Goal: Transaction & Acquisition: Purchase product/service

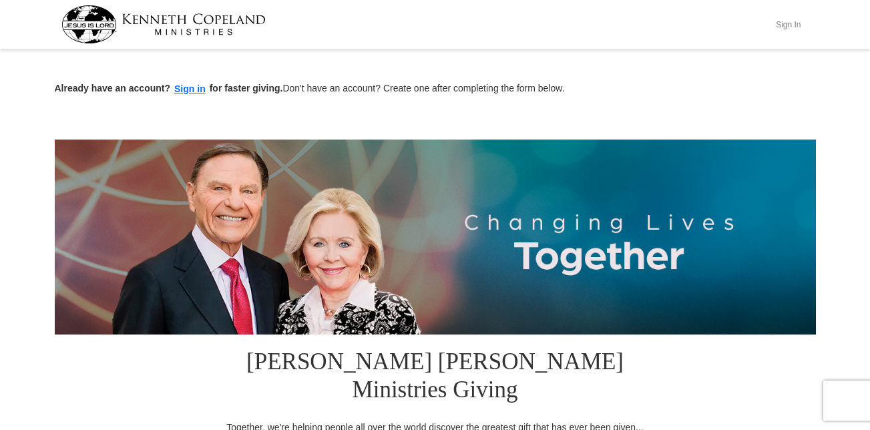
click at [791, 25] on button "Sign In" at bounding box center [789, 24] width 40 height 21
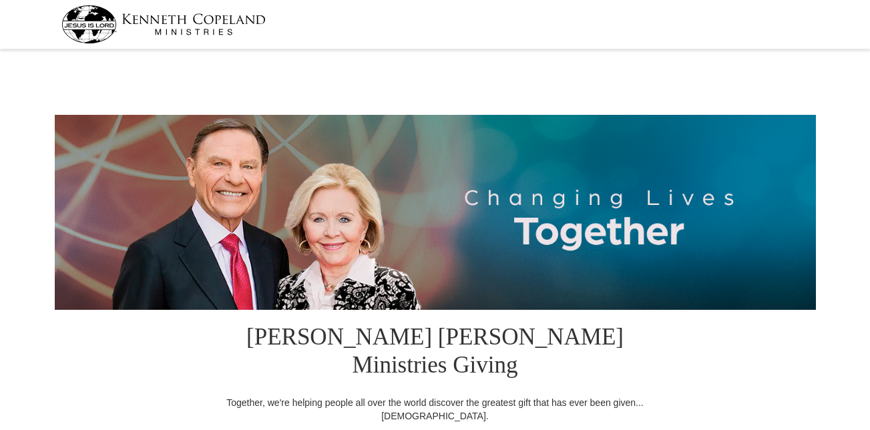
select select "[GEOGRAPHIC_DATA]"
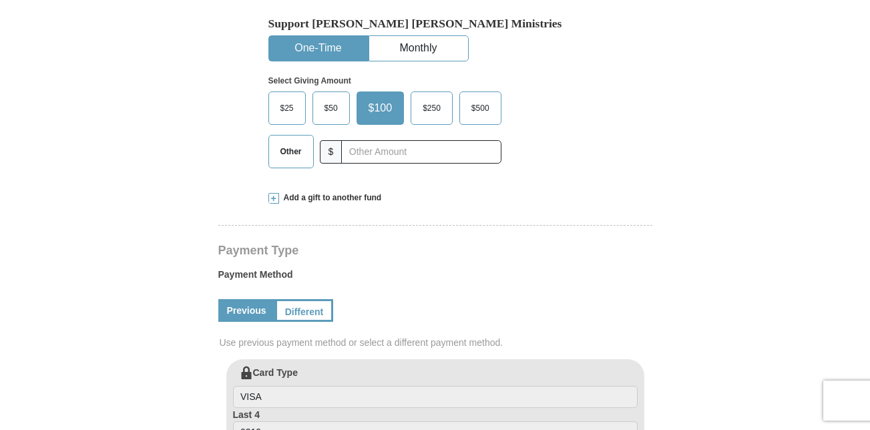
scroll to position [449, 0]
click at [337, 98] on span "$50" at bounding box center [331, 108] width 27 height 20
click at [0, 0] on input "$50" at bounding box center [0, 0] width 0 height 0
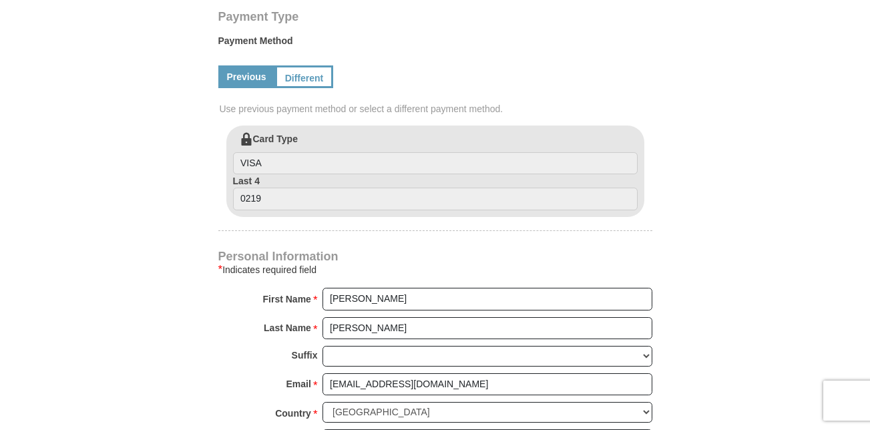
scroll to position [685, 0]
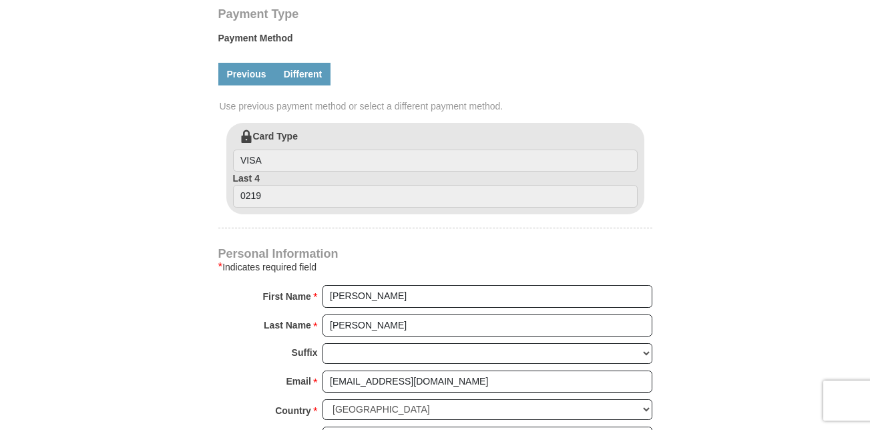
click at [307, 63] on link "Different" at bounding box center [303, 74] width 56 height 23
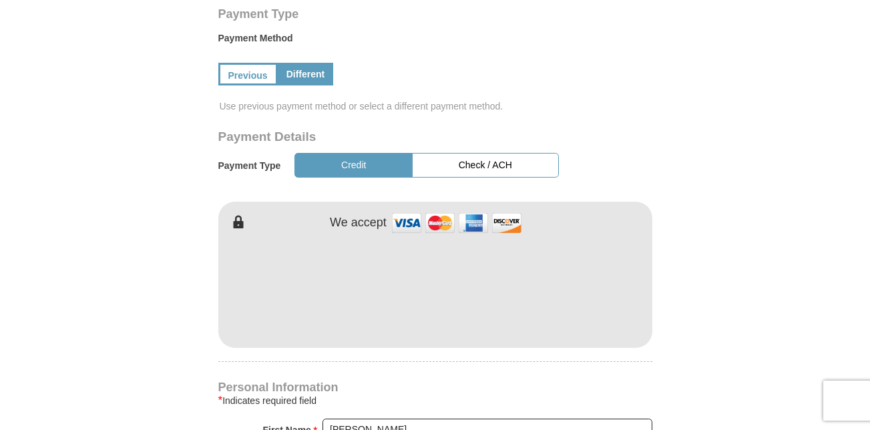
click at [719, 338] on form "[PERSON_NAME] [PERSON_NAME] Ministries Giving Together, we're helping people al…" at bounding box center [435, 172] width 761 height 1609
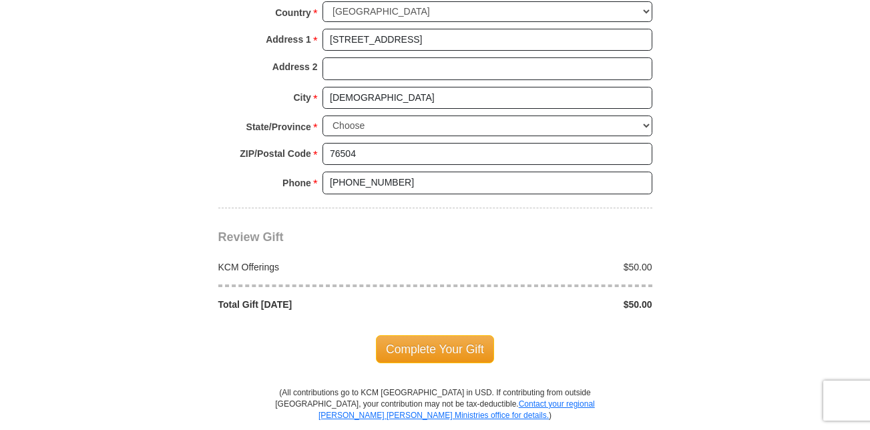
scroll to position [1219, 0]
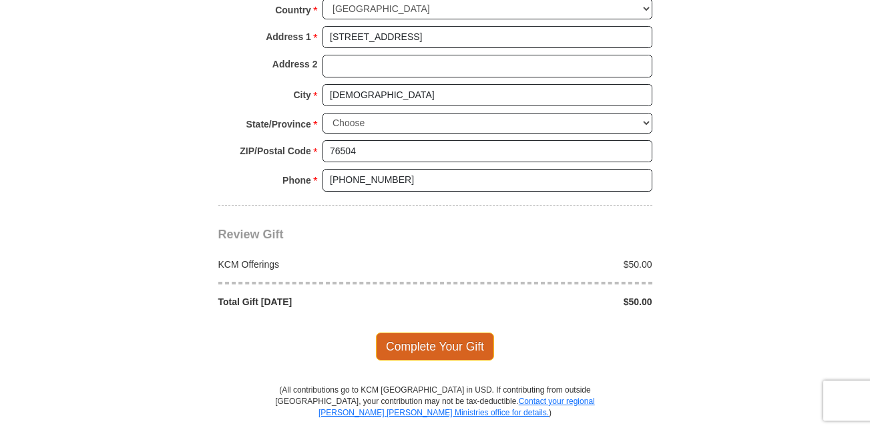
click at [431, 333] on span "Complete Your Gift" at bounding box center [435, 347] width 118 height 28
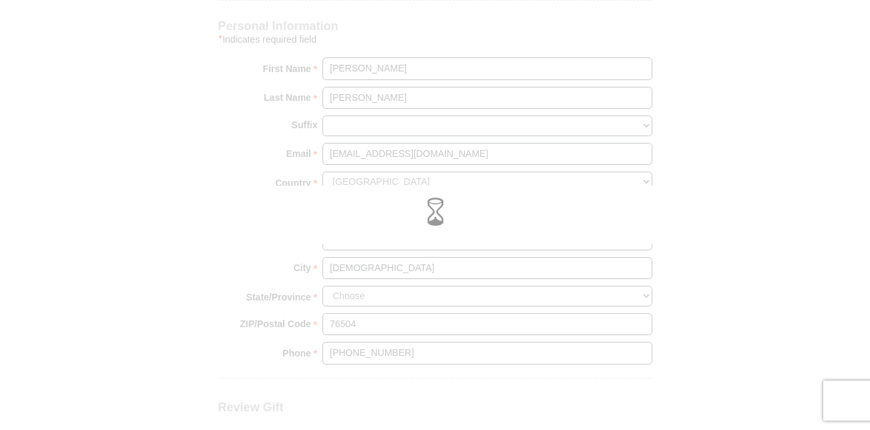
scroll to position [1059, 0]
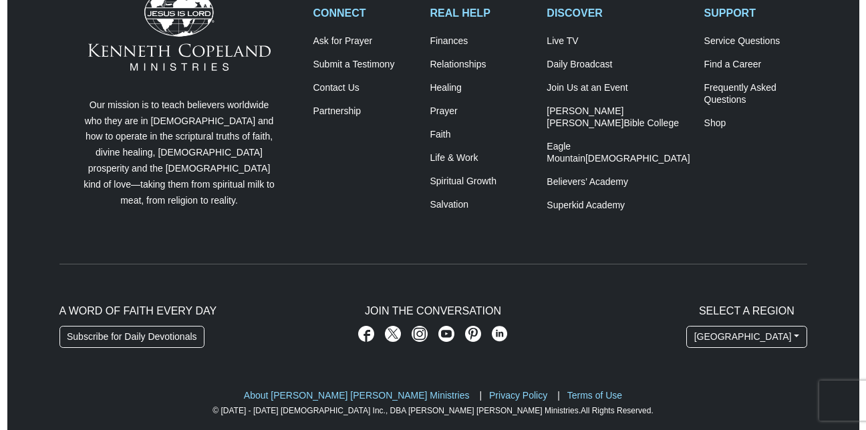
scroll to position [483, 0]
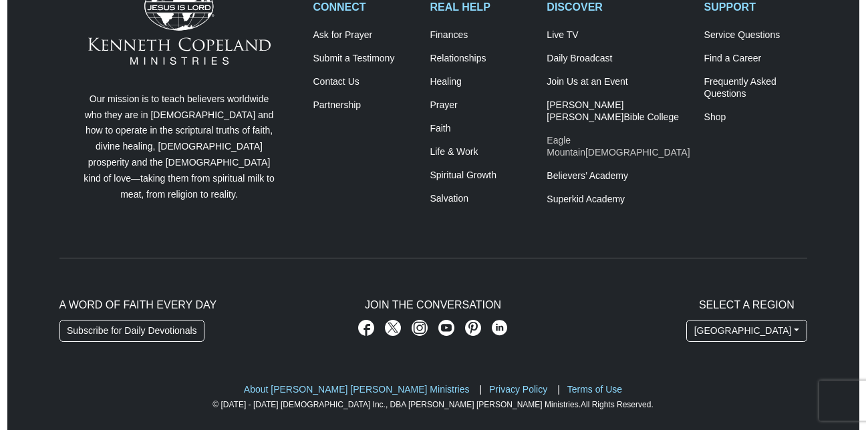
click at [597, 147] on span "[DEMOGRAPHIC_DATA]" at bounding box center [637, 152] width 105 height 11
